Goal: Task Accomplishment & Management: Use online tool/utility

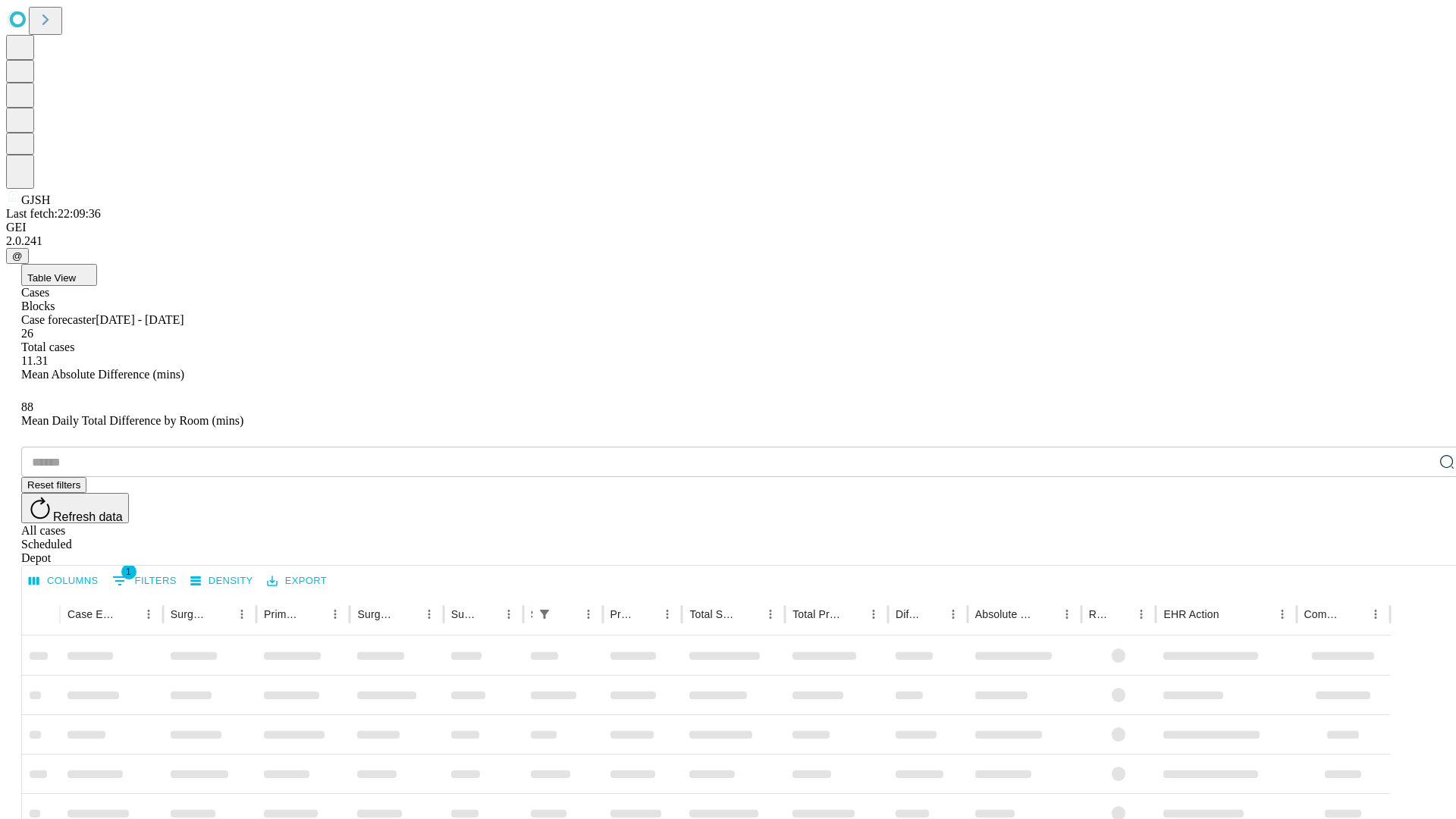
click at [1417, 551] on div "Depot" at bounding box center [743, 558] width 1444 height 14
